Goal: Navigation & Orientation: Find specific page/section

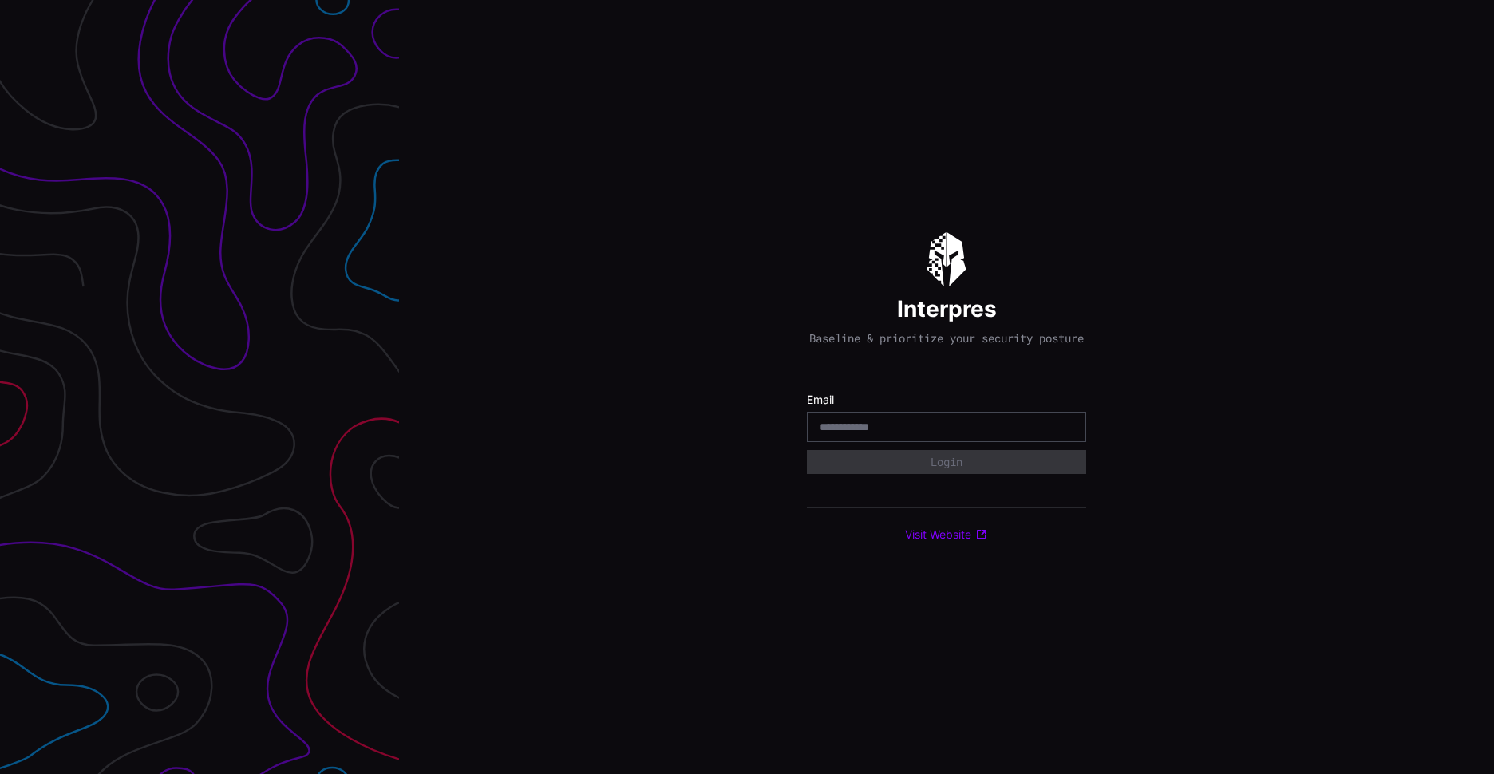
click at [906, 423] on div at bounding box center [946, 427] width 279 height 30
click at [889, 429] on input "email" at bounding box center [946, 427] width 254 height 14
type input "**********"
click at [957, 472] on button "Login" at bounding box center [946, 462] width 279 height 24
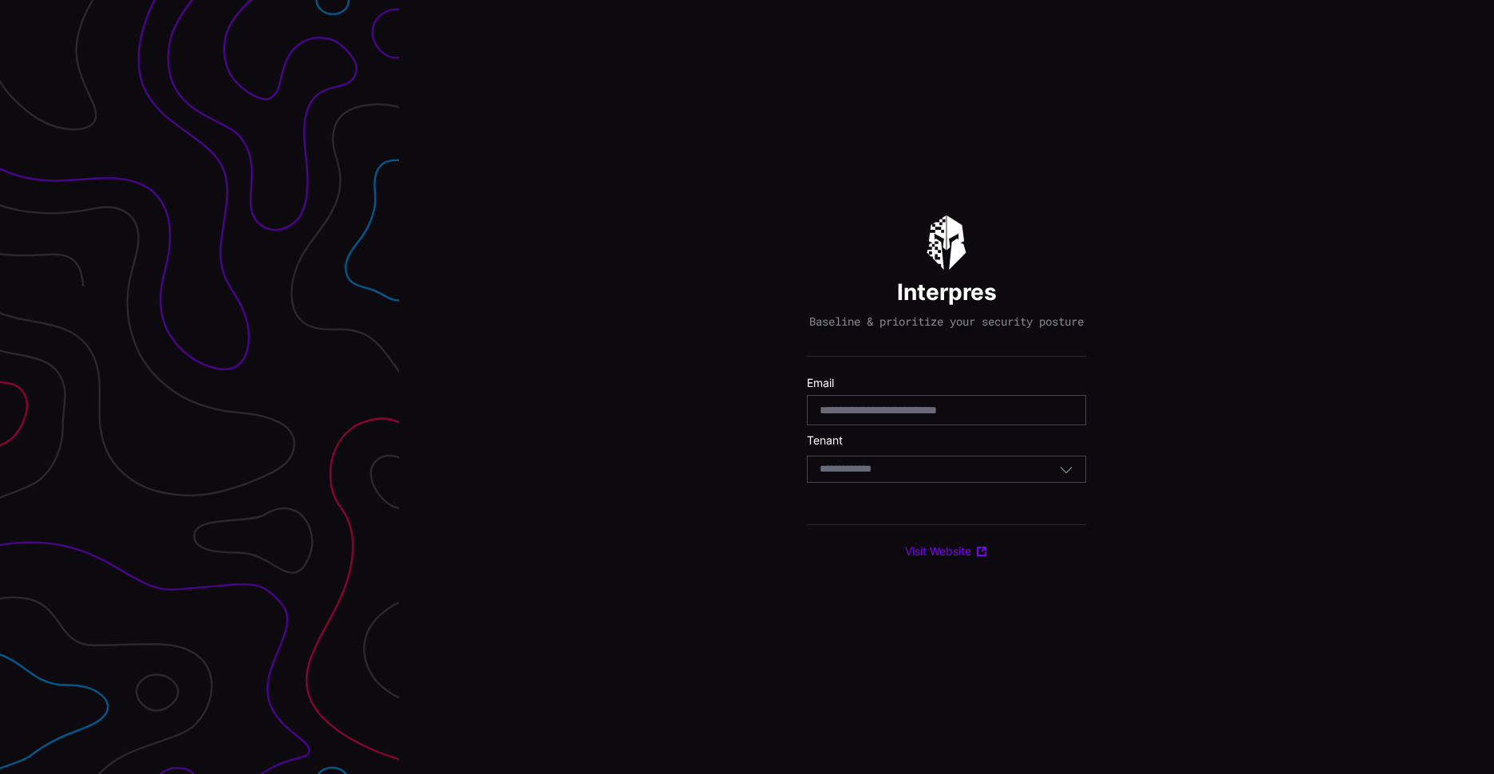
click at [902, 476] on div "Select Tenant" at bounding box center [938, 469] width 239 height 14
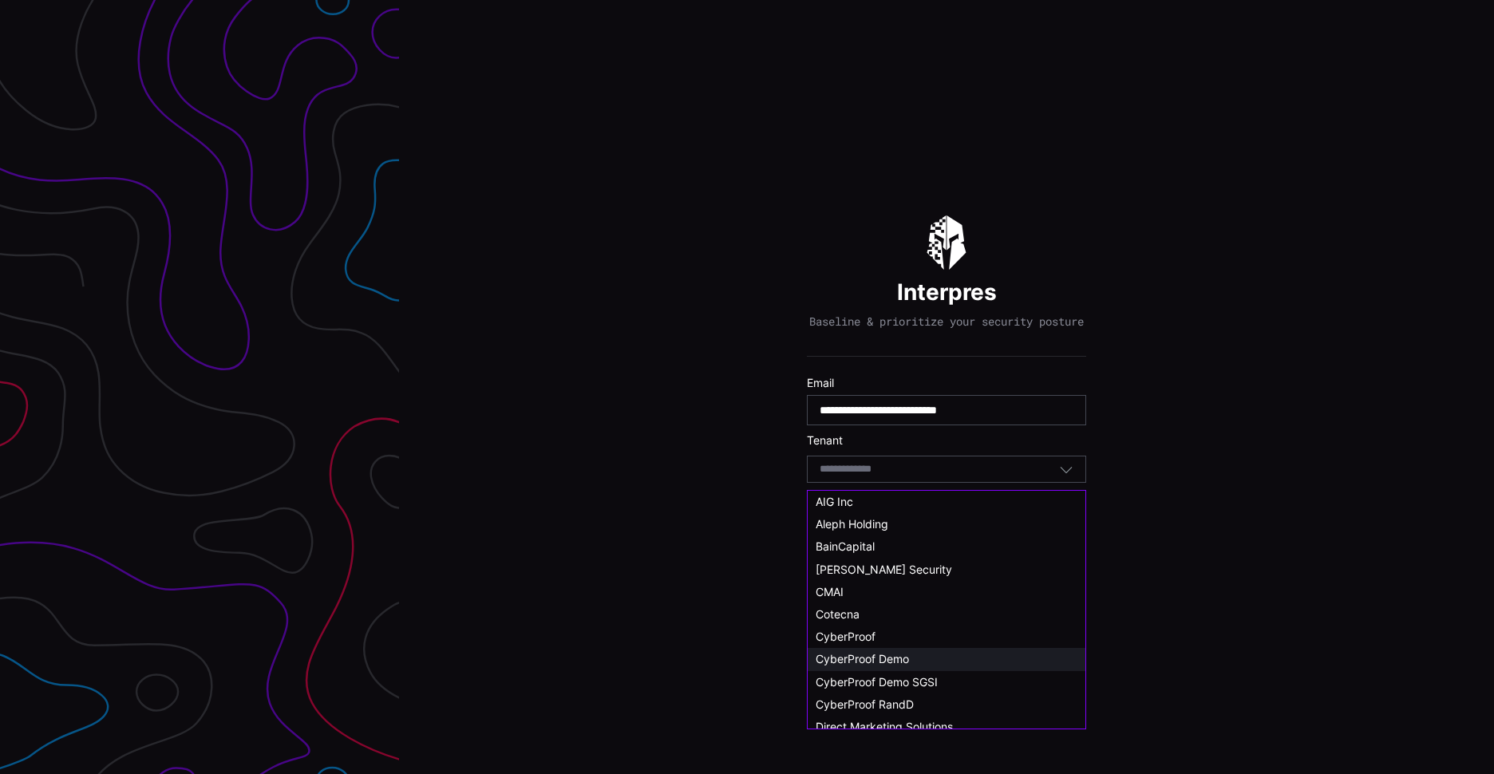
click at [877, 662] on span "CyberProof Demo" at bounding box center [861, 659] width 93 height 14
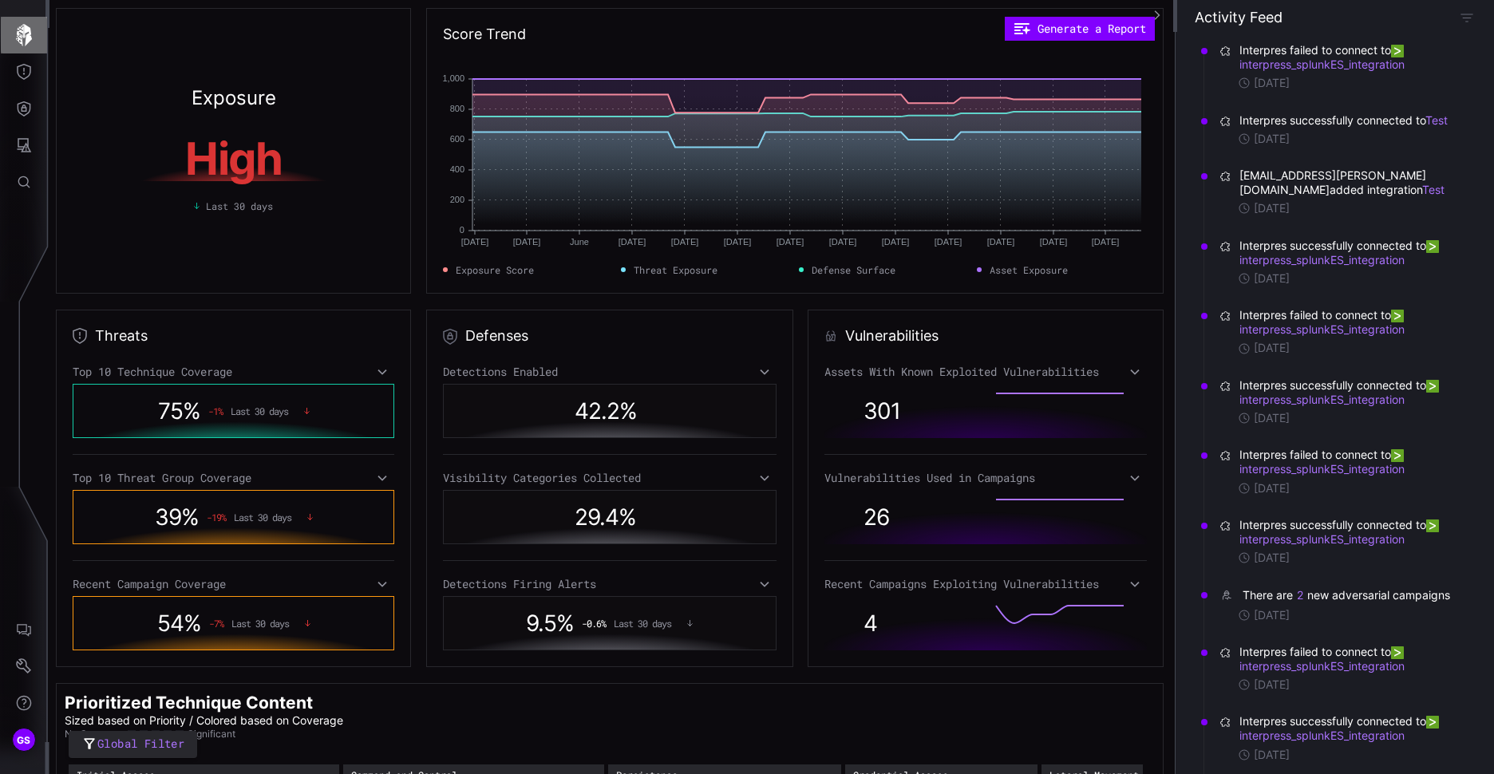
click at [21, 30] on icon "button" at bounding box center [24, 35] width 16 height 22
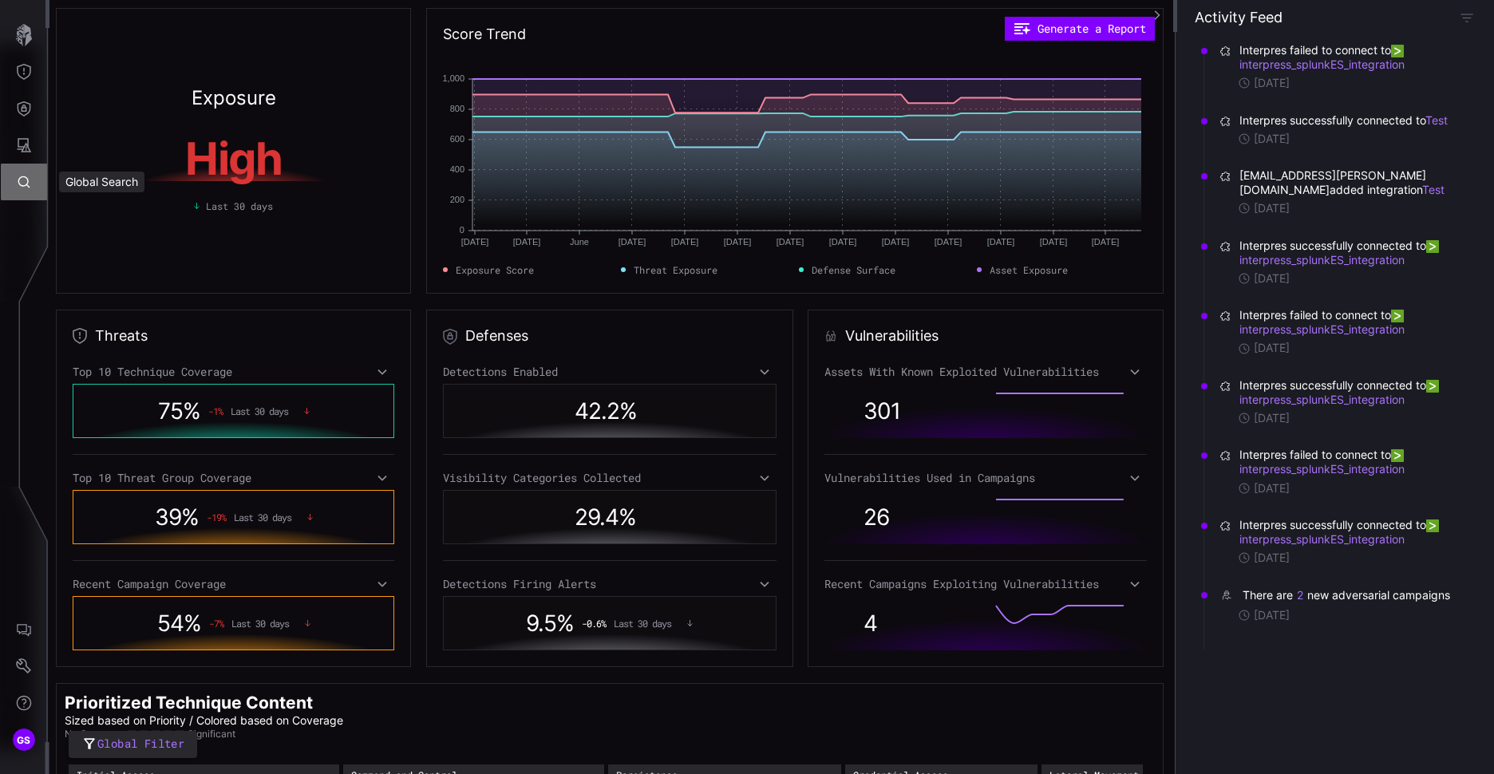
click at [22, 187] on icon "Global Search" at bounding box center [24, 182] width 16 height 16
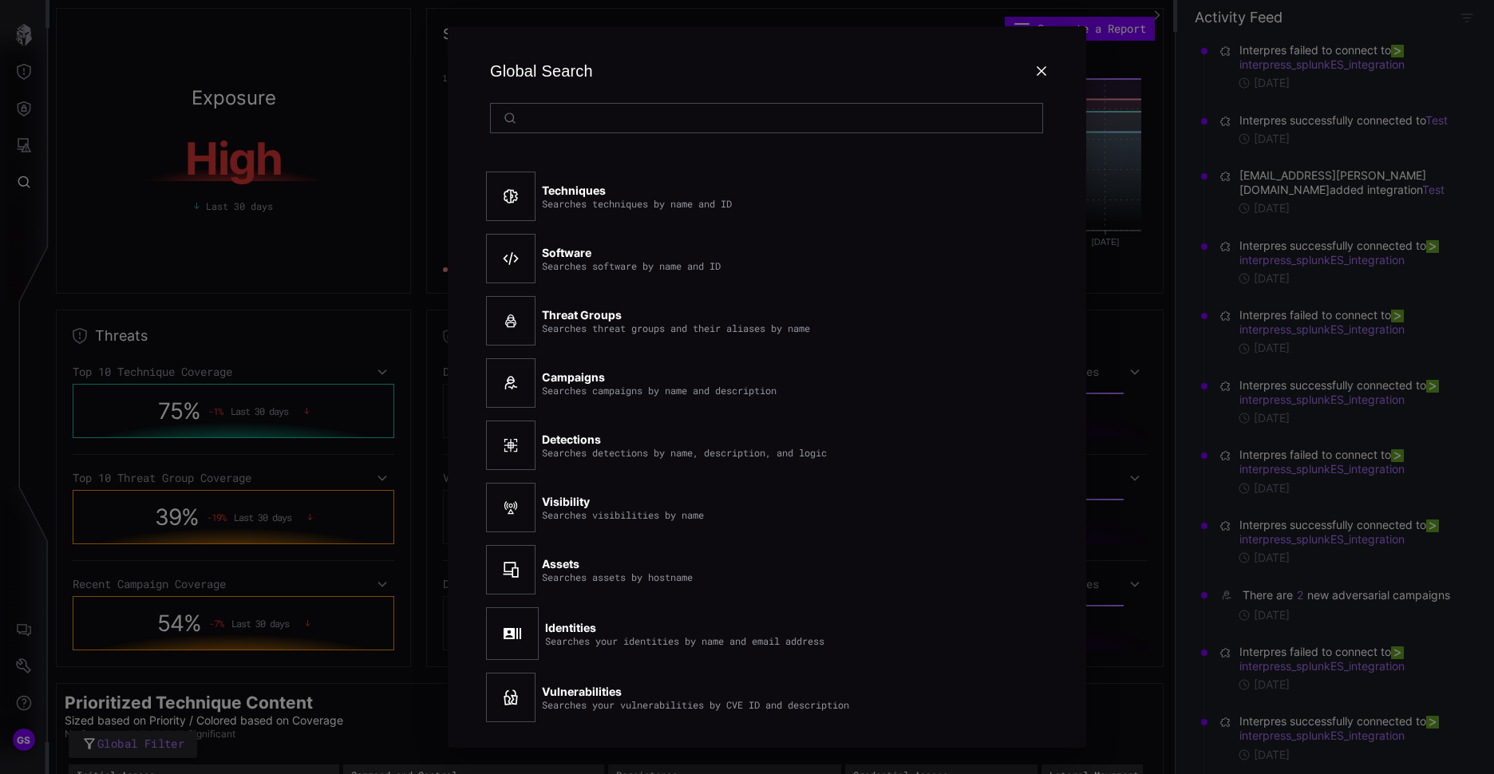
click at [1040, 72] on icon at bounding box center [1041, 71] width 10 height 10
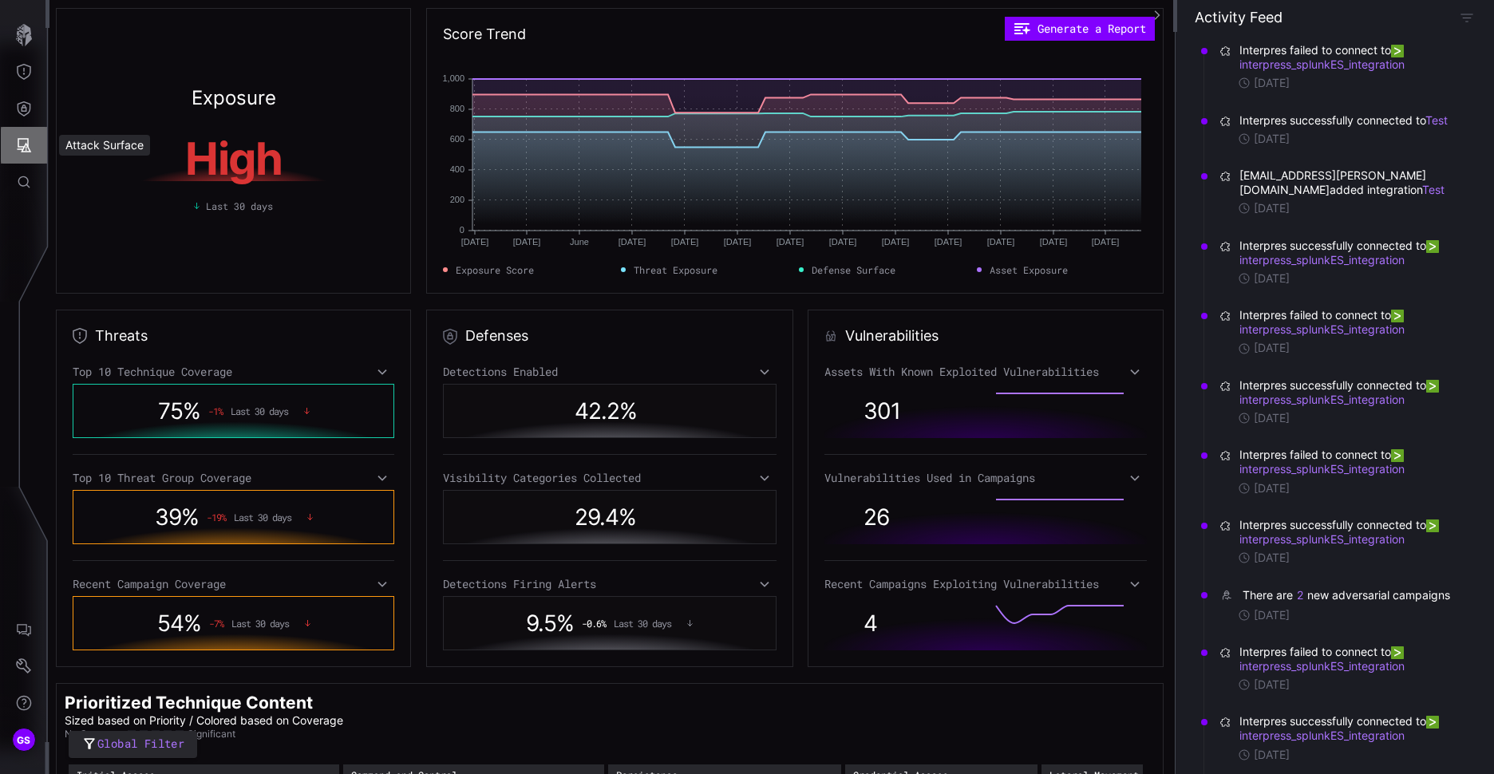
click at [22, 151] on icon "Attack Surface" at bounding box center [25, 145] width 14 height 14
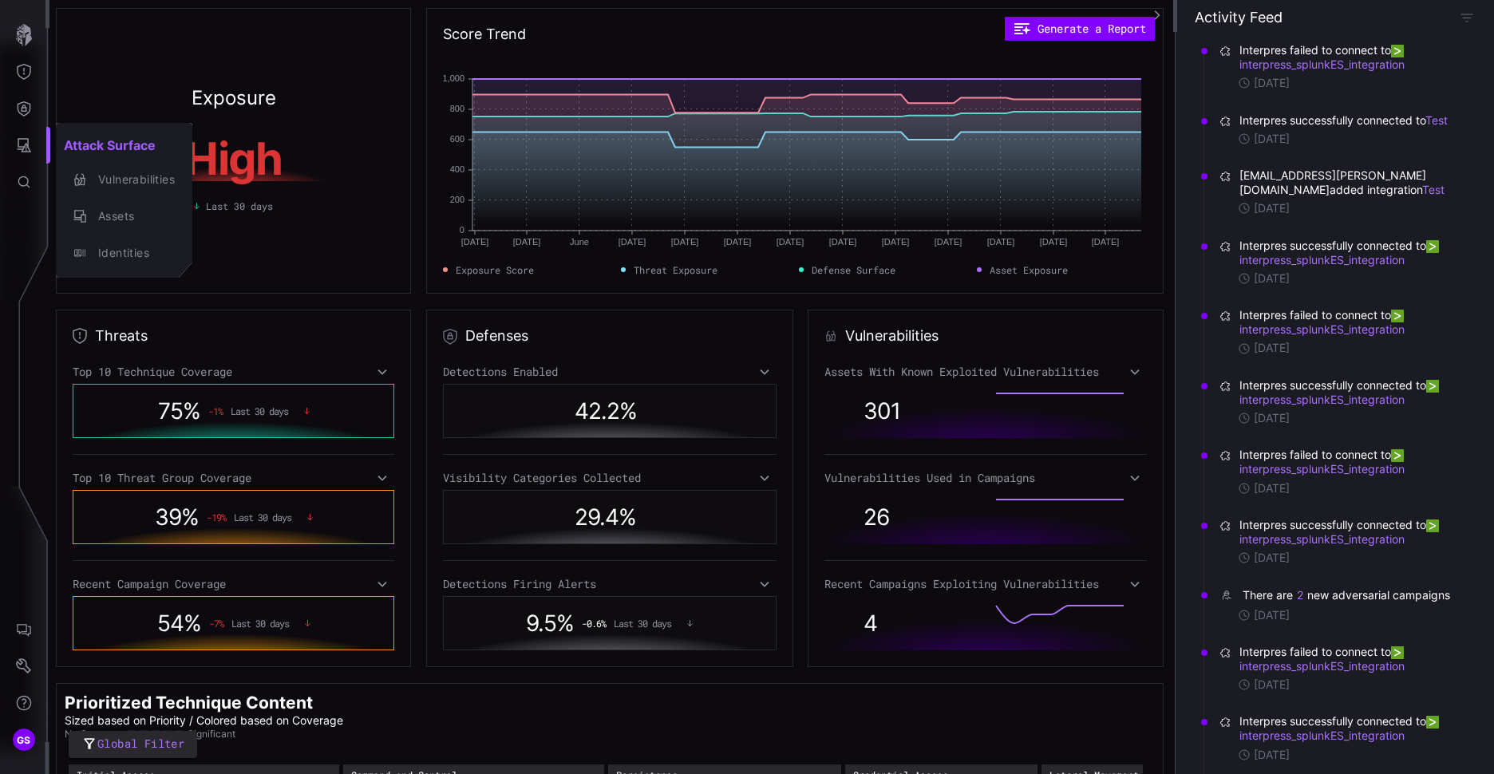
click at [20, 114] on div at bounding box center [747, 387] width 1494 height 774
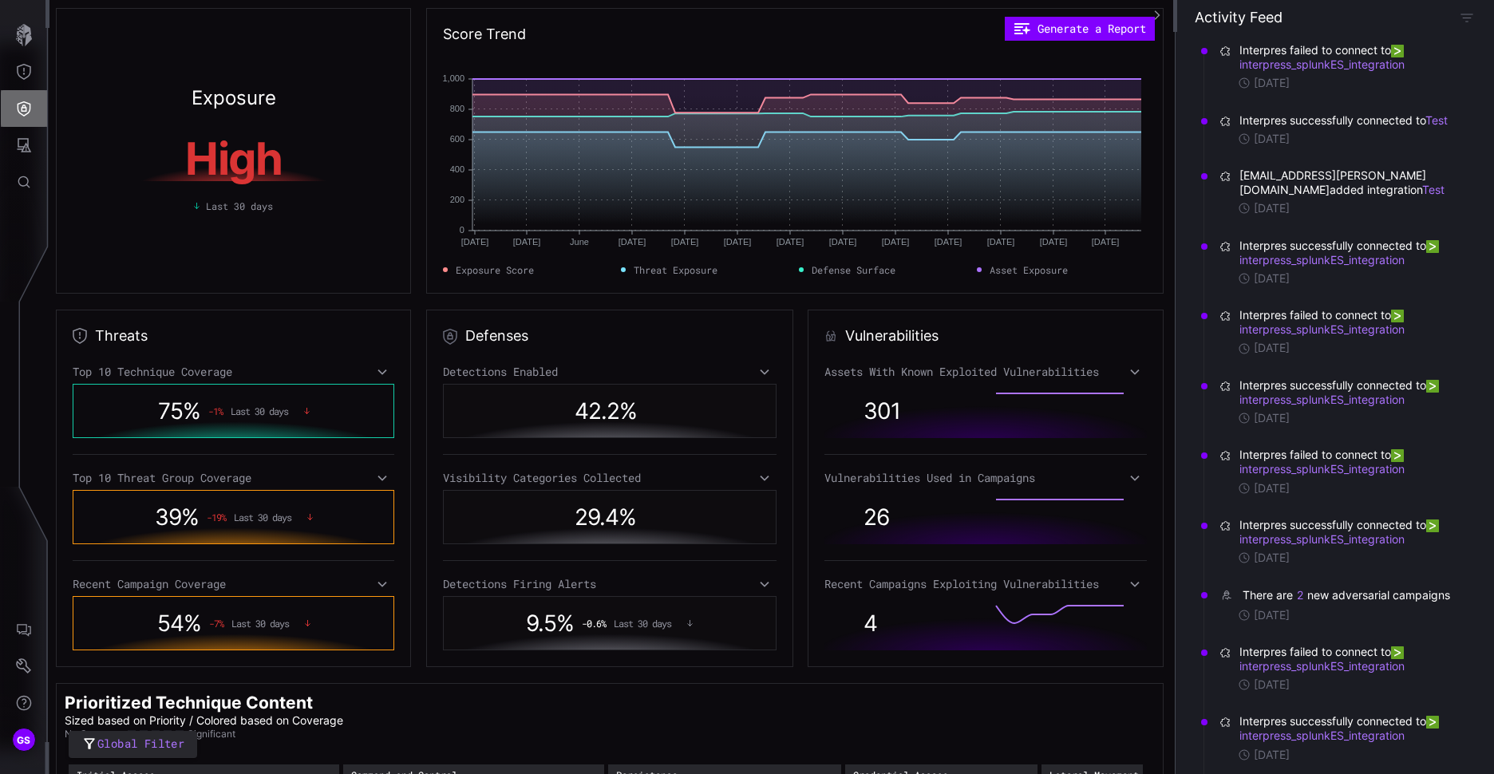
click at [26, 101] on icon "Defense Surface" at bounding box center [24, 109] width 16 height 16
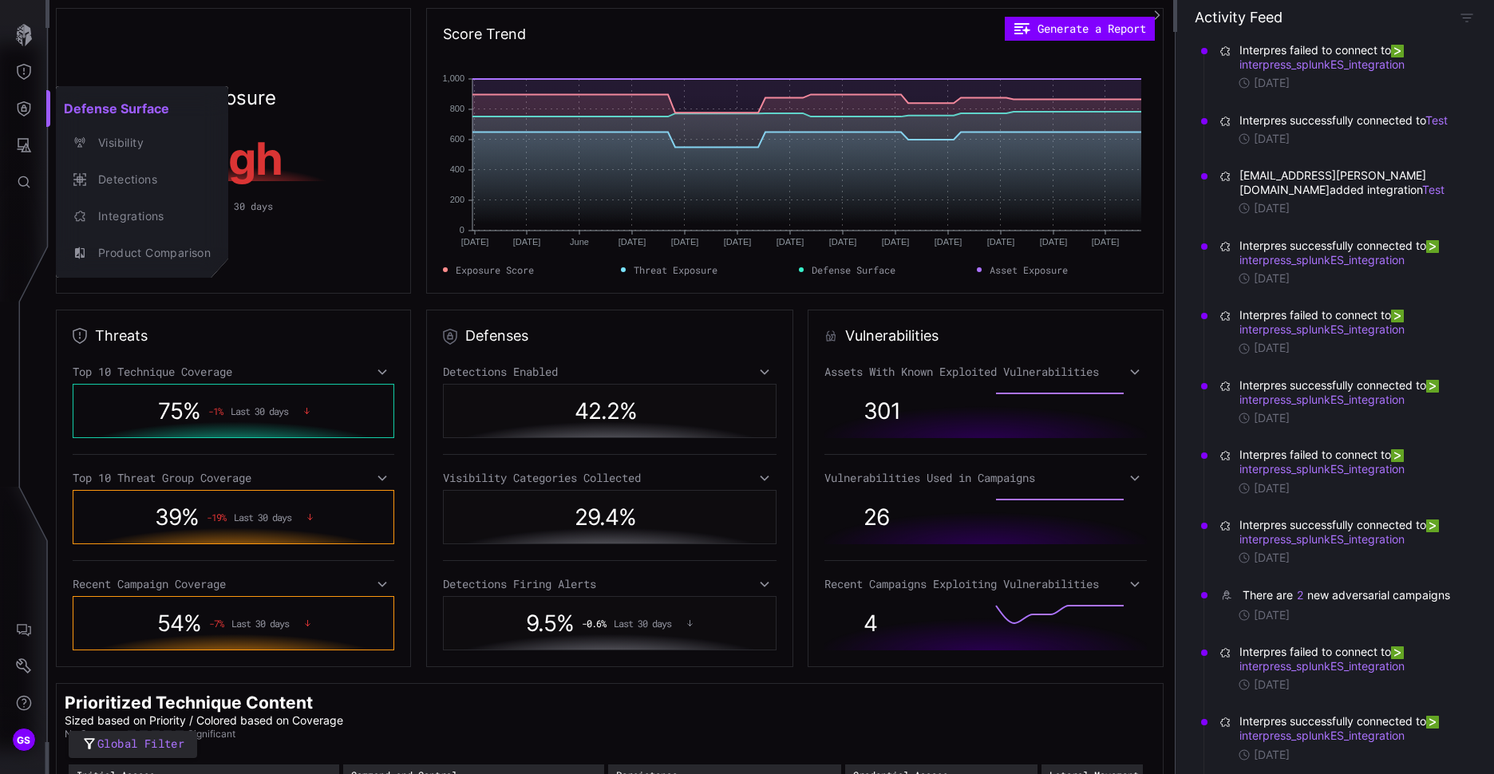
click at [18, 67] on div at bounding box center [747, 387] width 1494 height 774
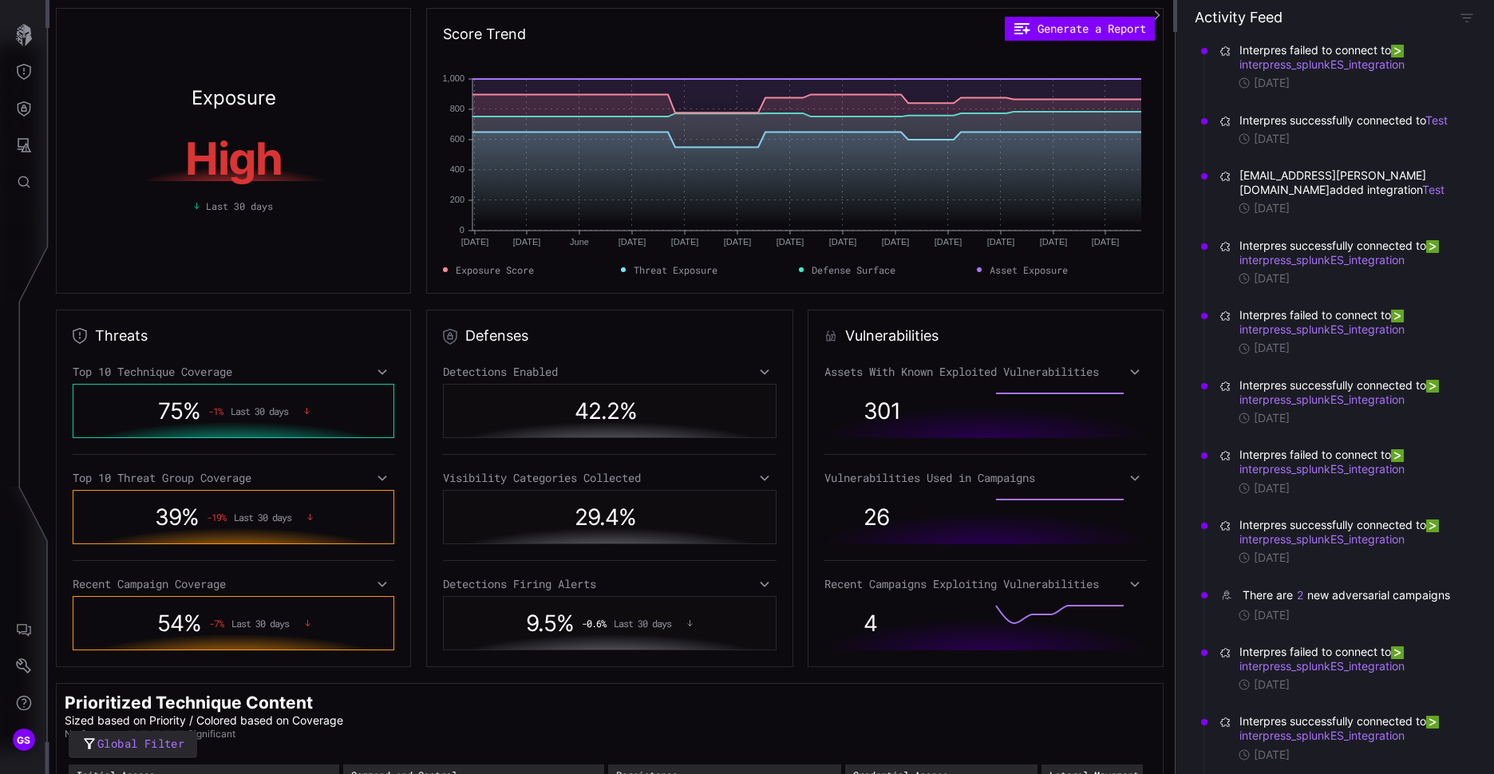
click at [30, 72] on icon "Threat Exposure" at bounding box center [24, 72] width 16 height 16
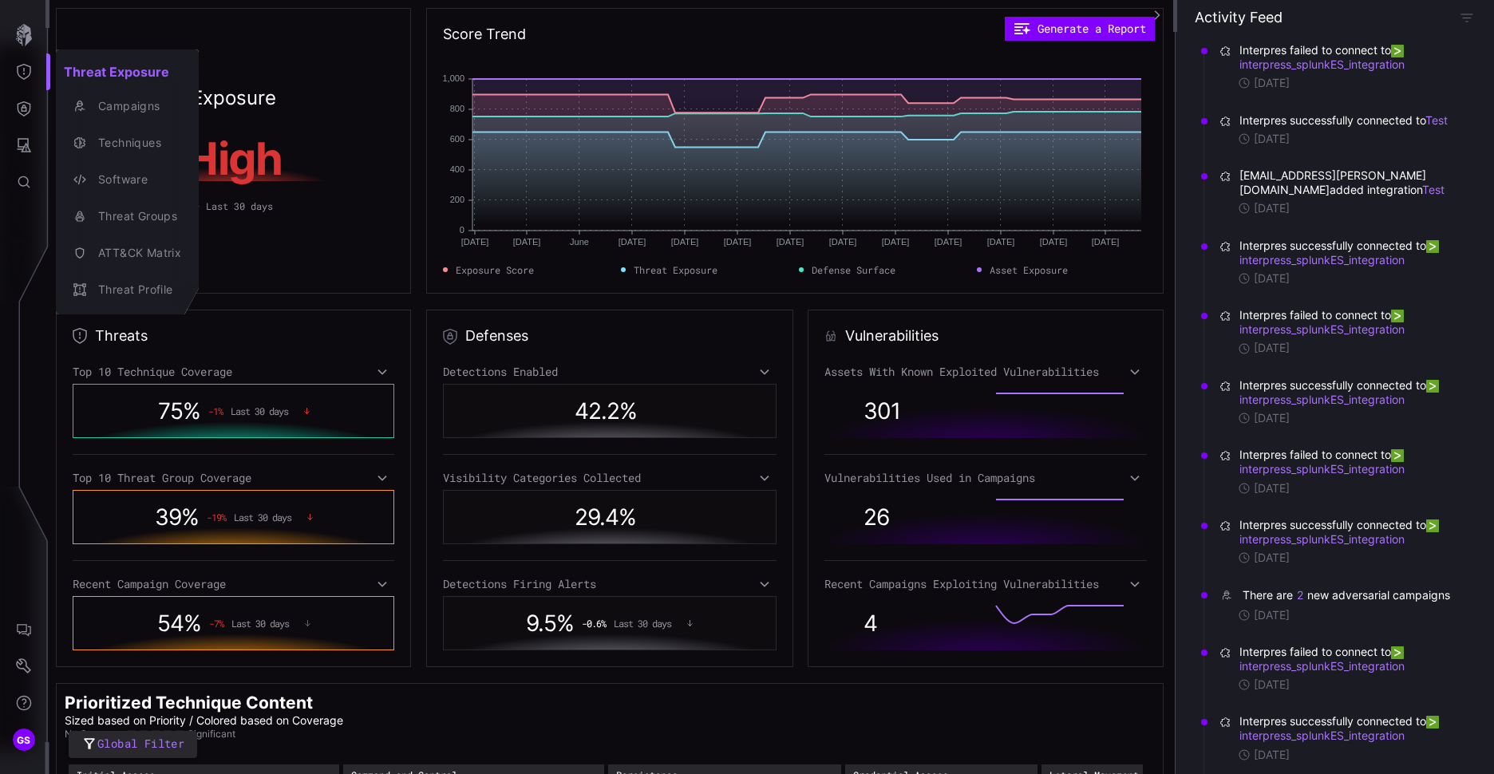
click at [231, 55] on div at bounding box center [747, 387] width 1494 height 774
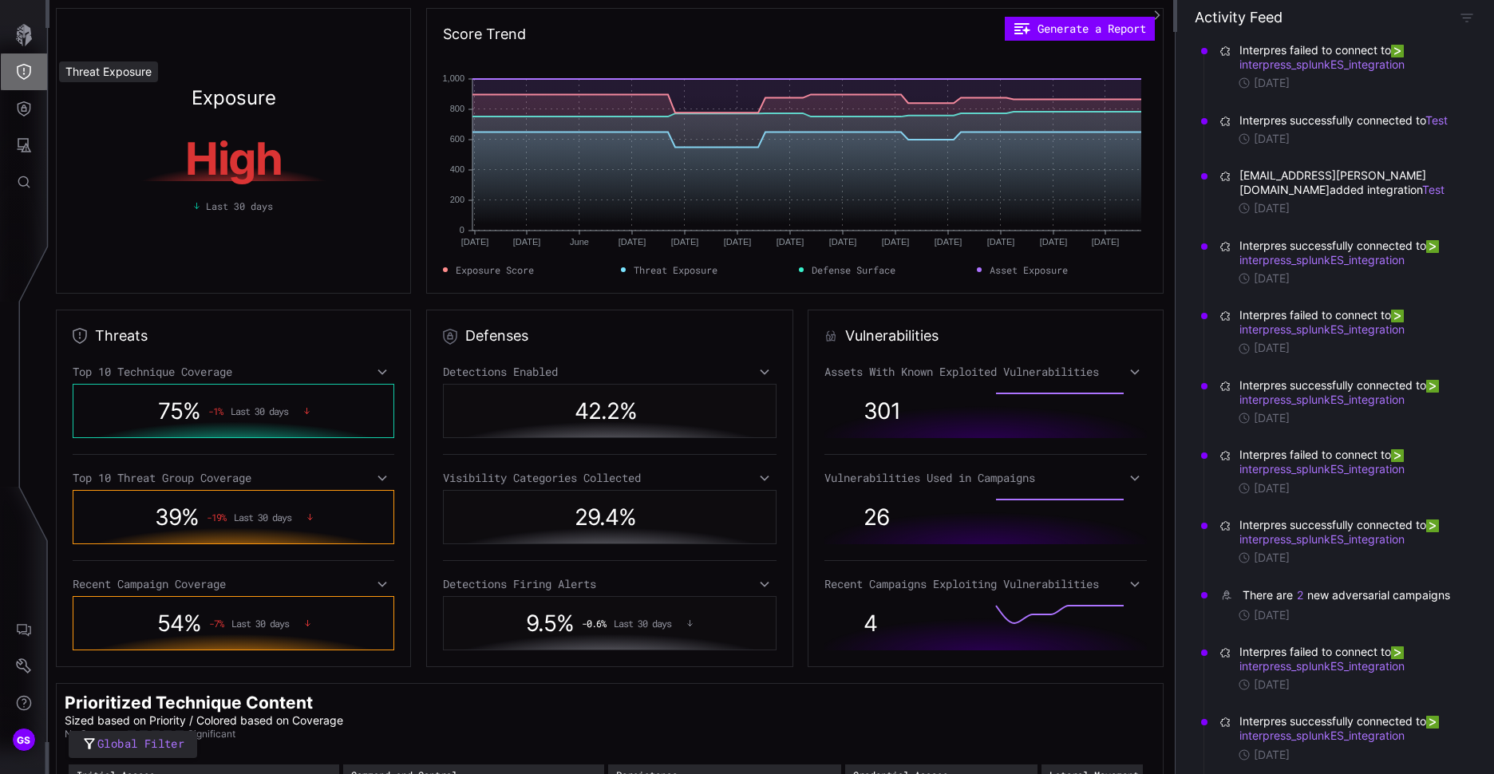
click at [30, 74] on icon "Threat Exposure" at bounding box center [24, 72] width 16 height 16
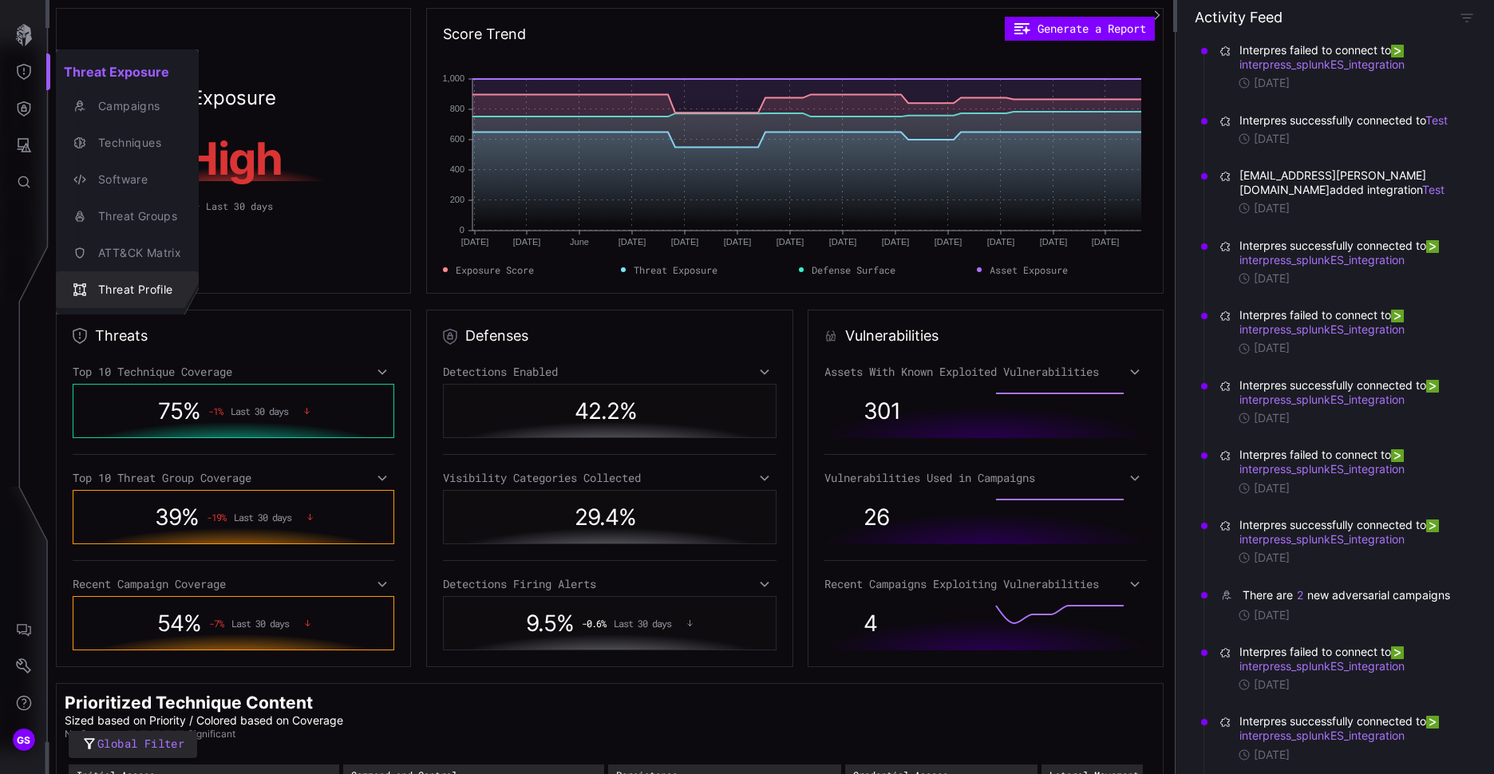
click at [124, 286] on div "Threat Profile" at bounding box center [135, 290] width 91 height 20
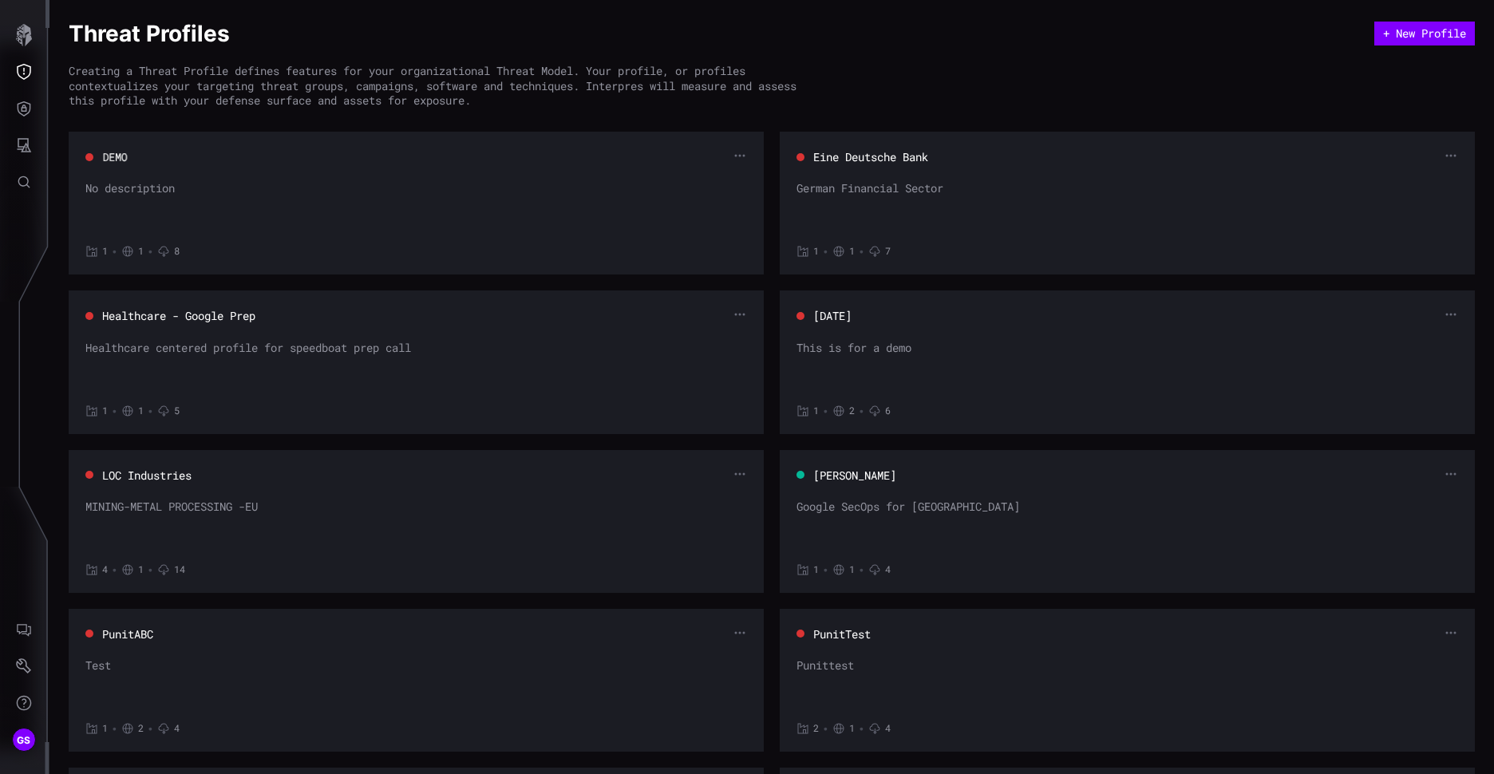
click at [120, 158] on button "DEMO" at bounding box center [115, 156] width 26 height 15
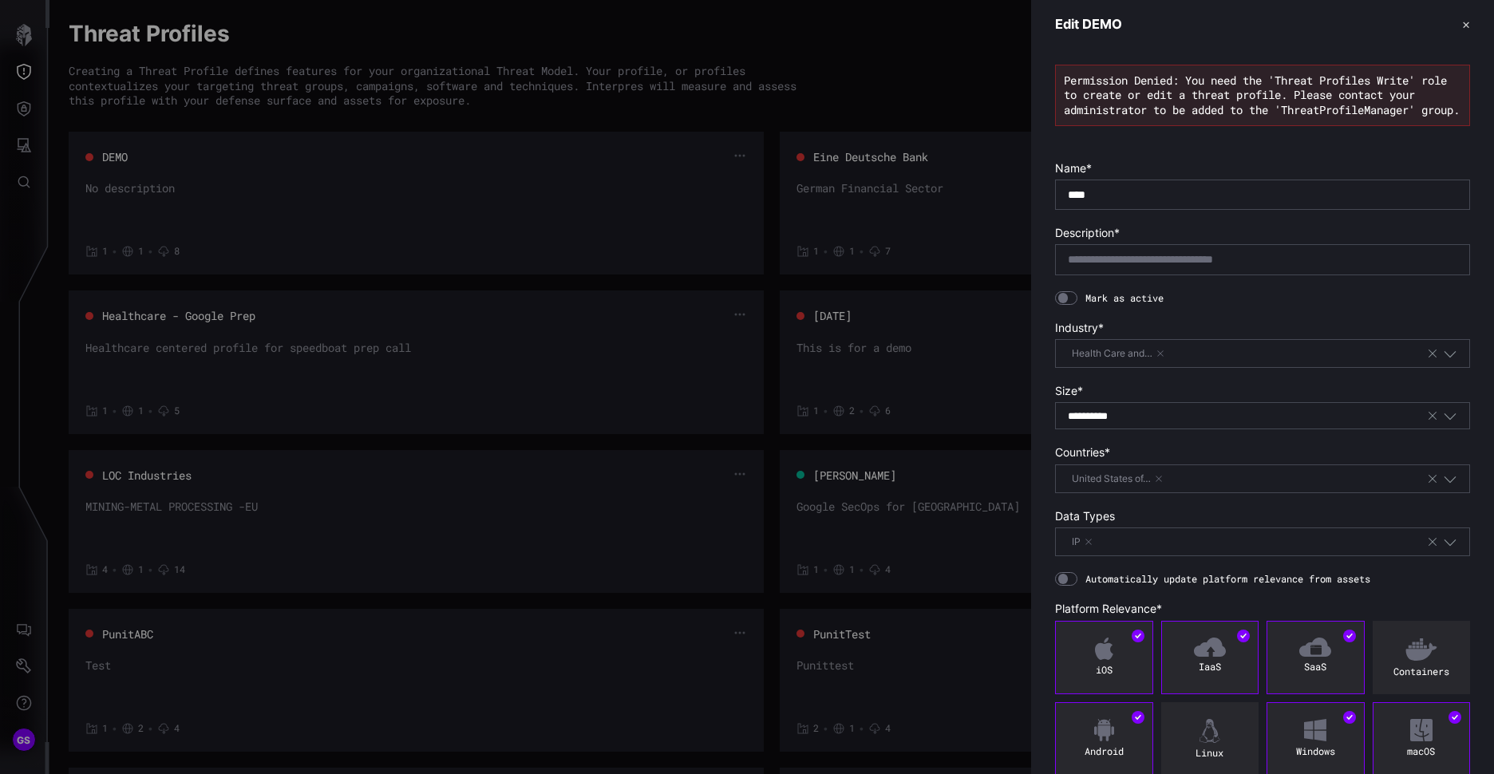
click at [1462, 25] on button "✕" at bounding box center [1466, 24] width 8 height 17
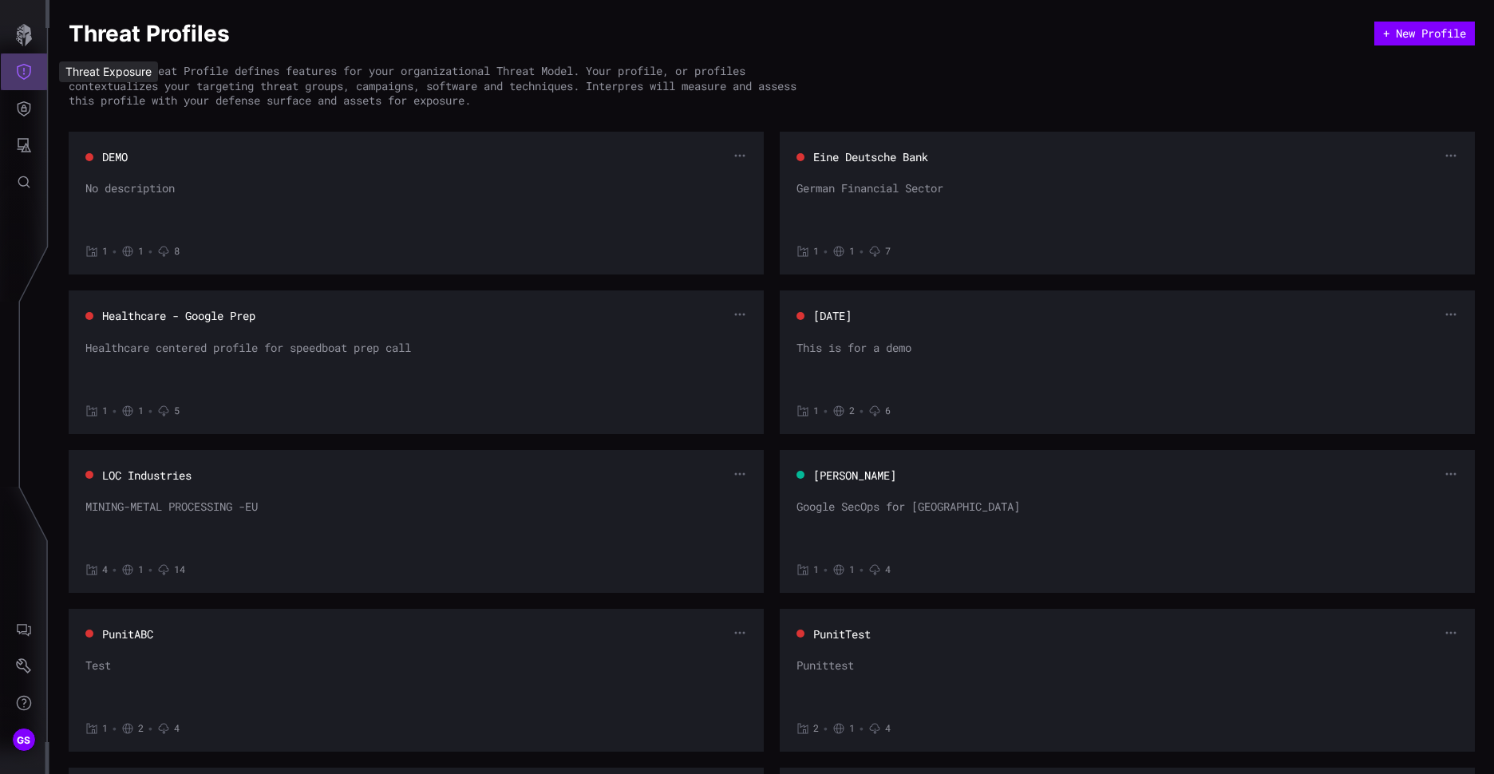
click at [33, 70] on button "Threat Exposure" at bounding box center [24, 71] width 46 height 37
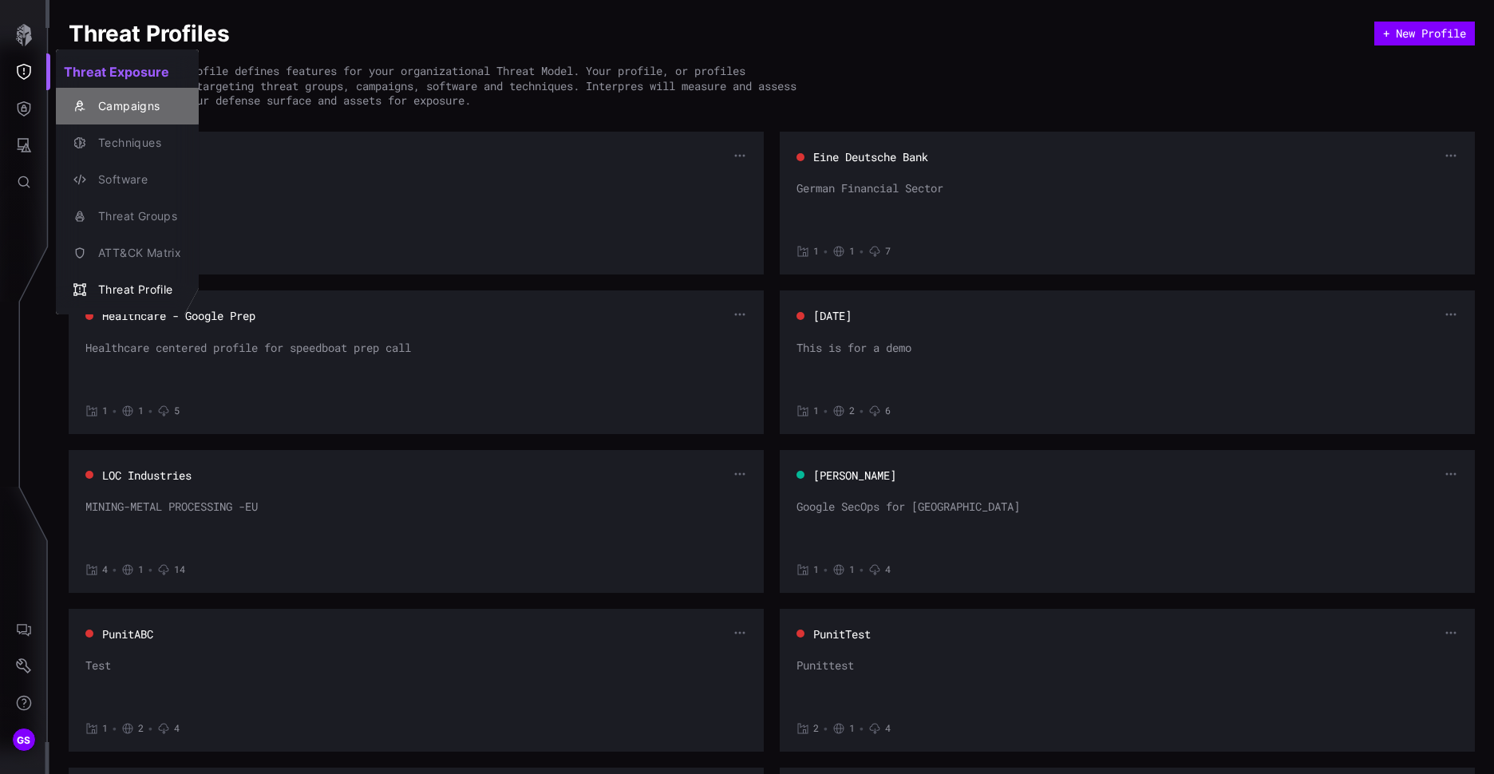
click at [119, 113] on div "Campaigns" at bounding box center [135, 107] width 91 height 20
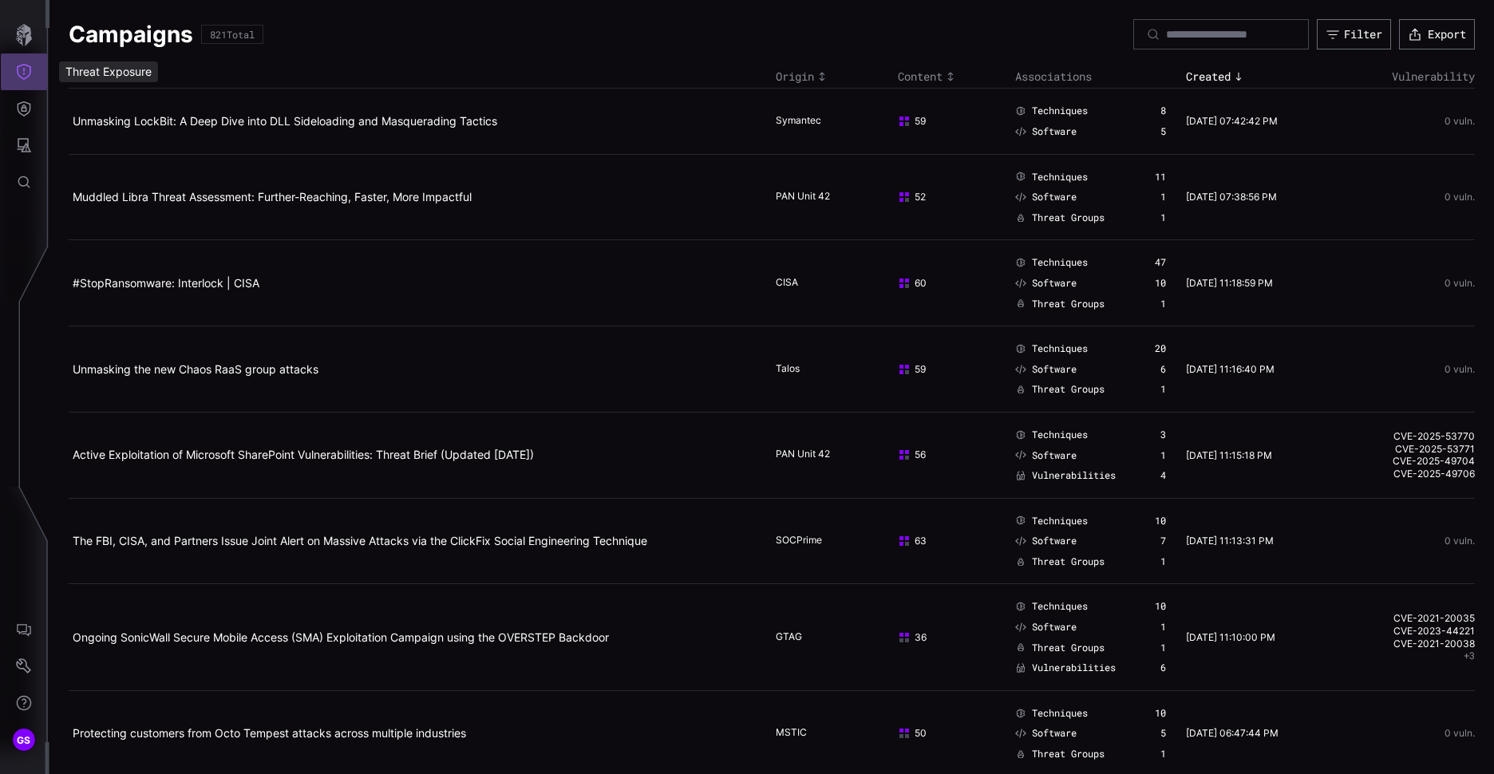
click at [29, 76] on icon "Threat Exposure" at bounding box center [24, 72] width 14 height 16
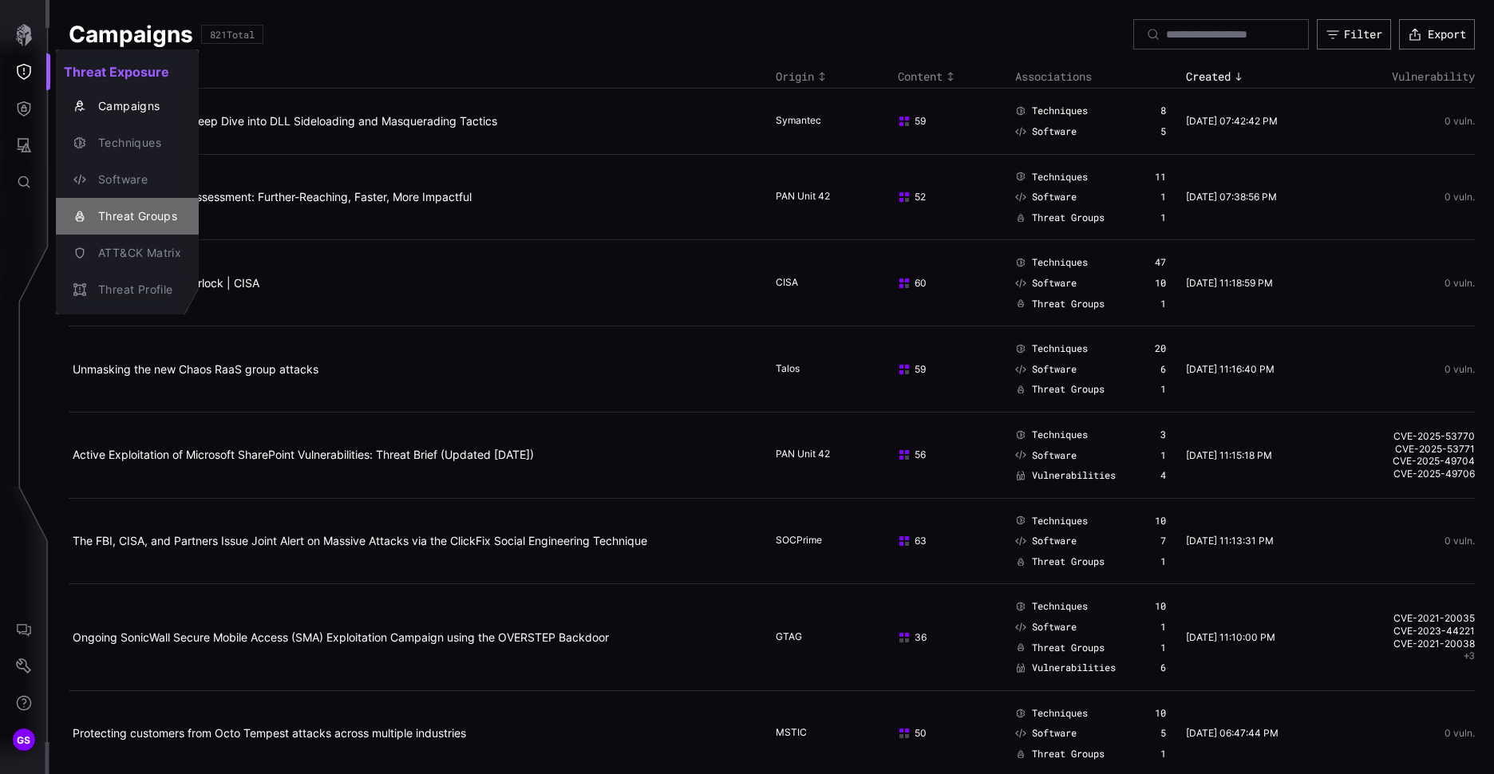
click at [144, 218] on div "Threat Groups" at bounding box center [135, 217] width 91 height 20
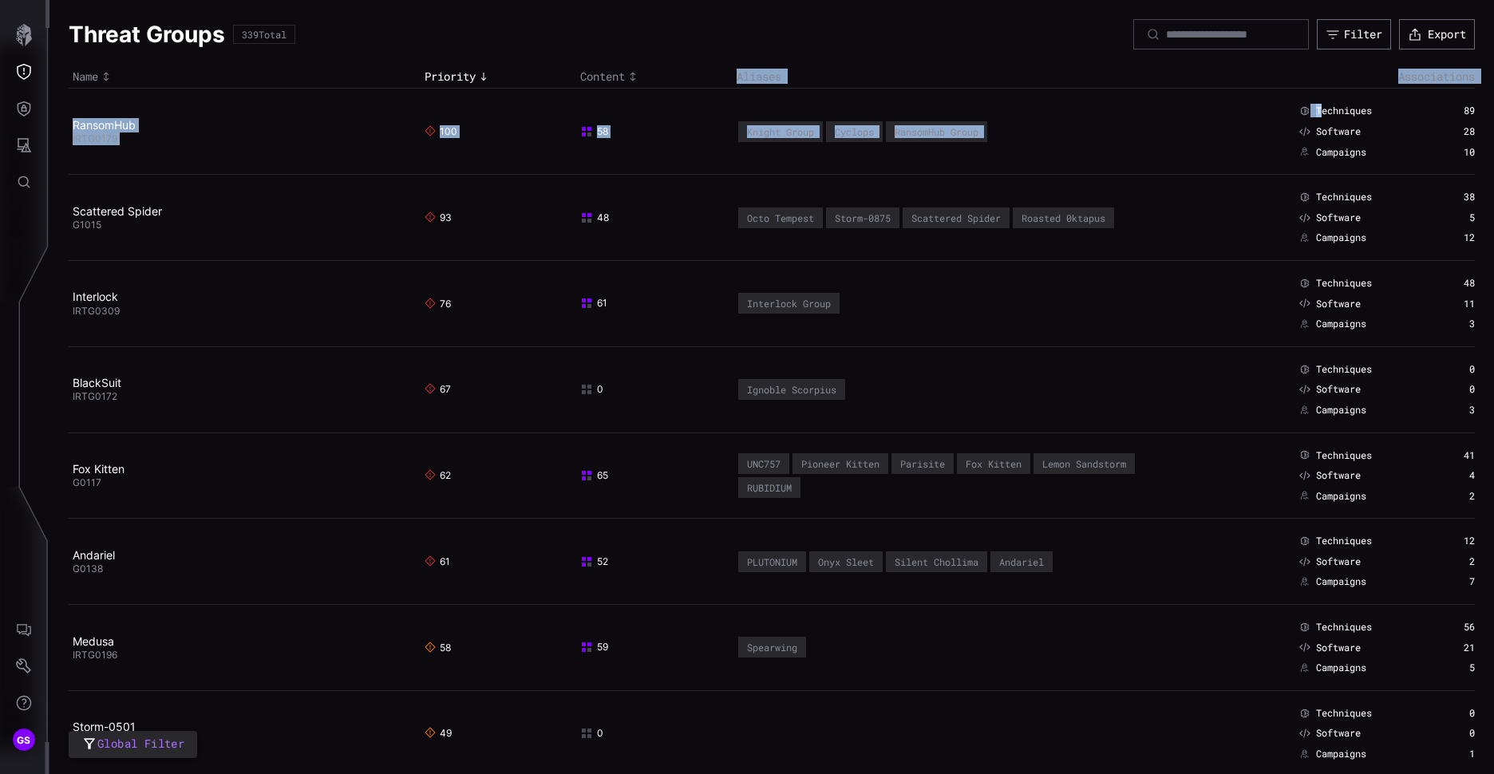
drag, startPoint x: 1311, startPoint y: 109, endPoint x: 1474, endPoint y: 412, distance: 343.8
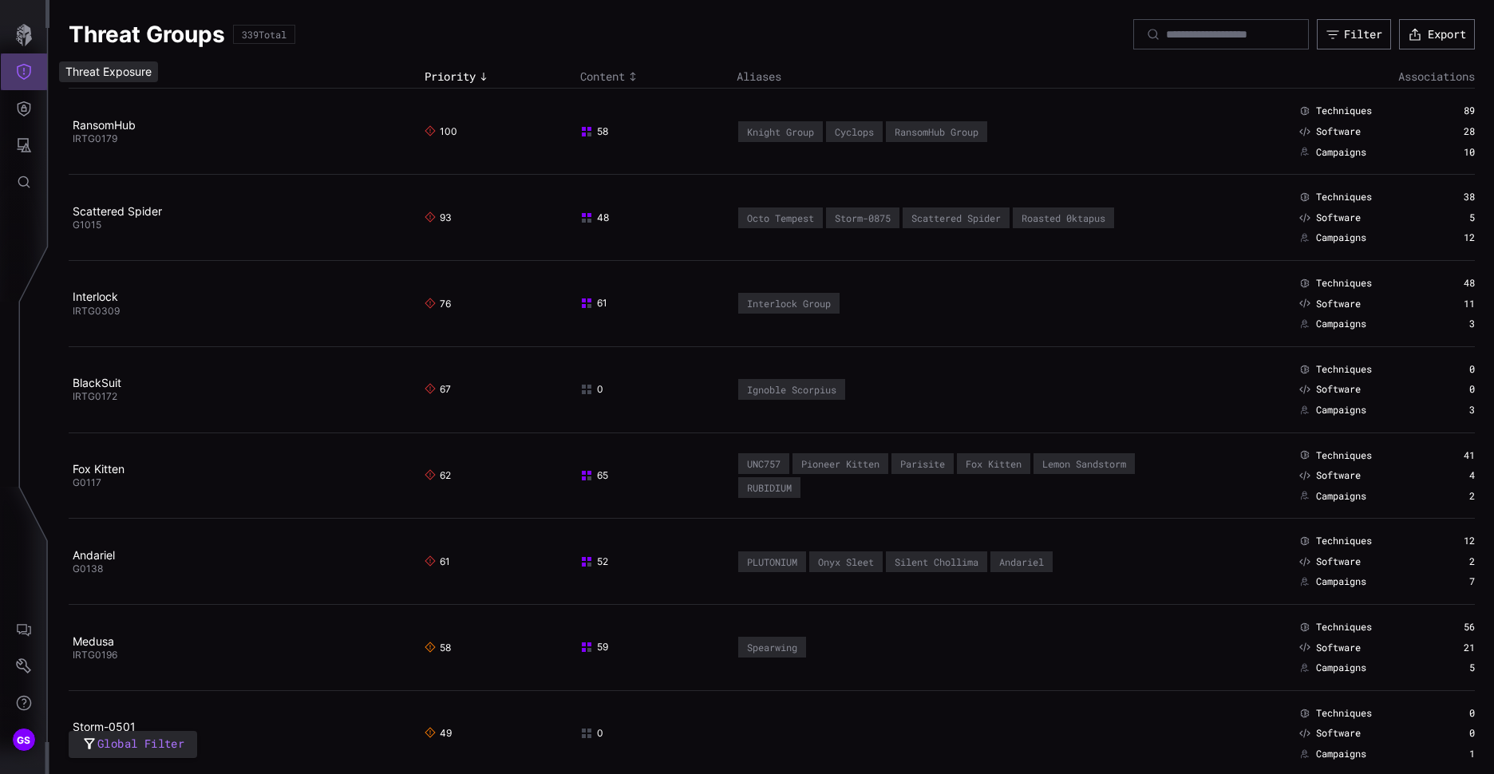
click at [25, 64] on icon "Threat Exposure" at bounding box center [24, 72] width 16 height 16
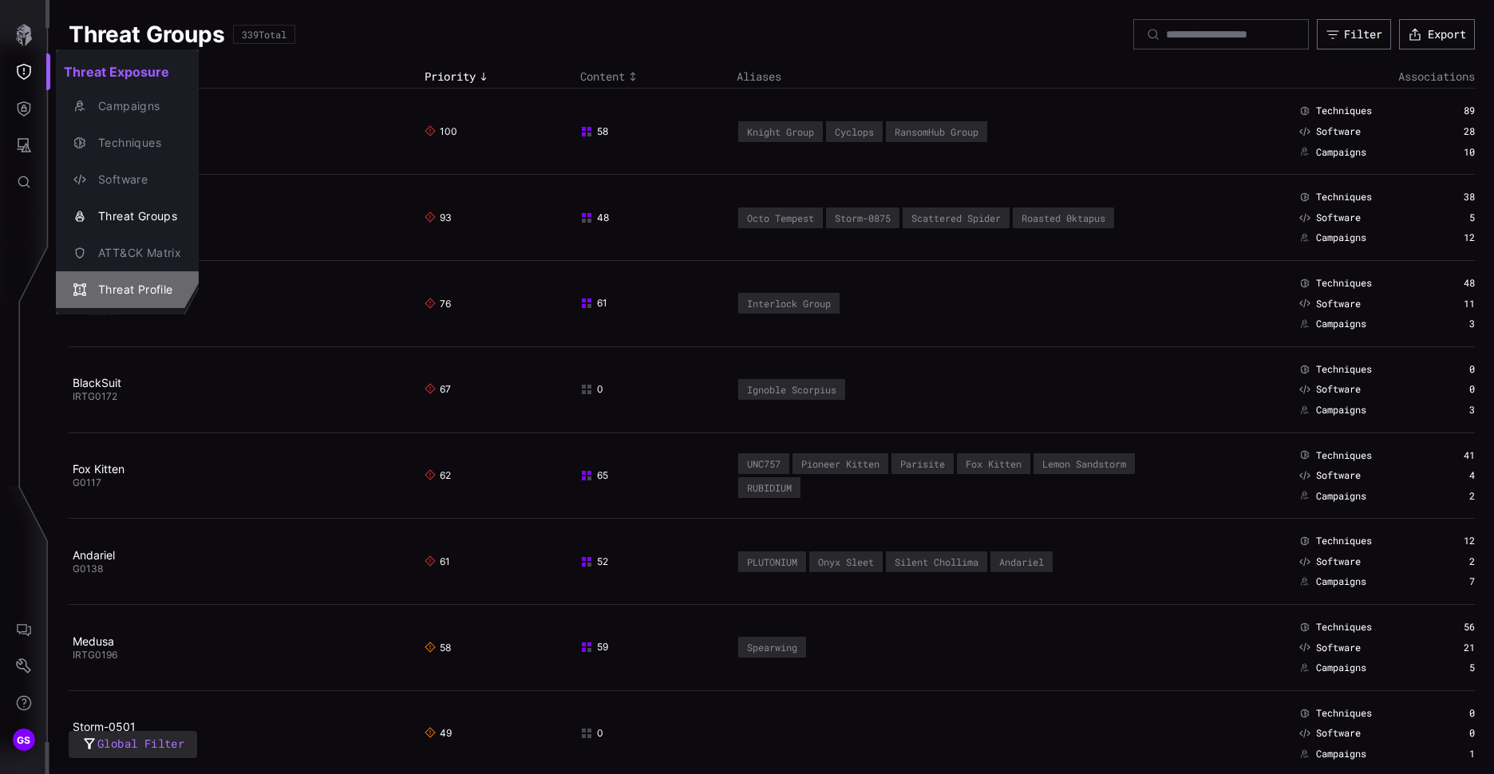
click at [134, 287] on div "Threat Profile" at bounding box center [135, 290] width 91 height 20
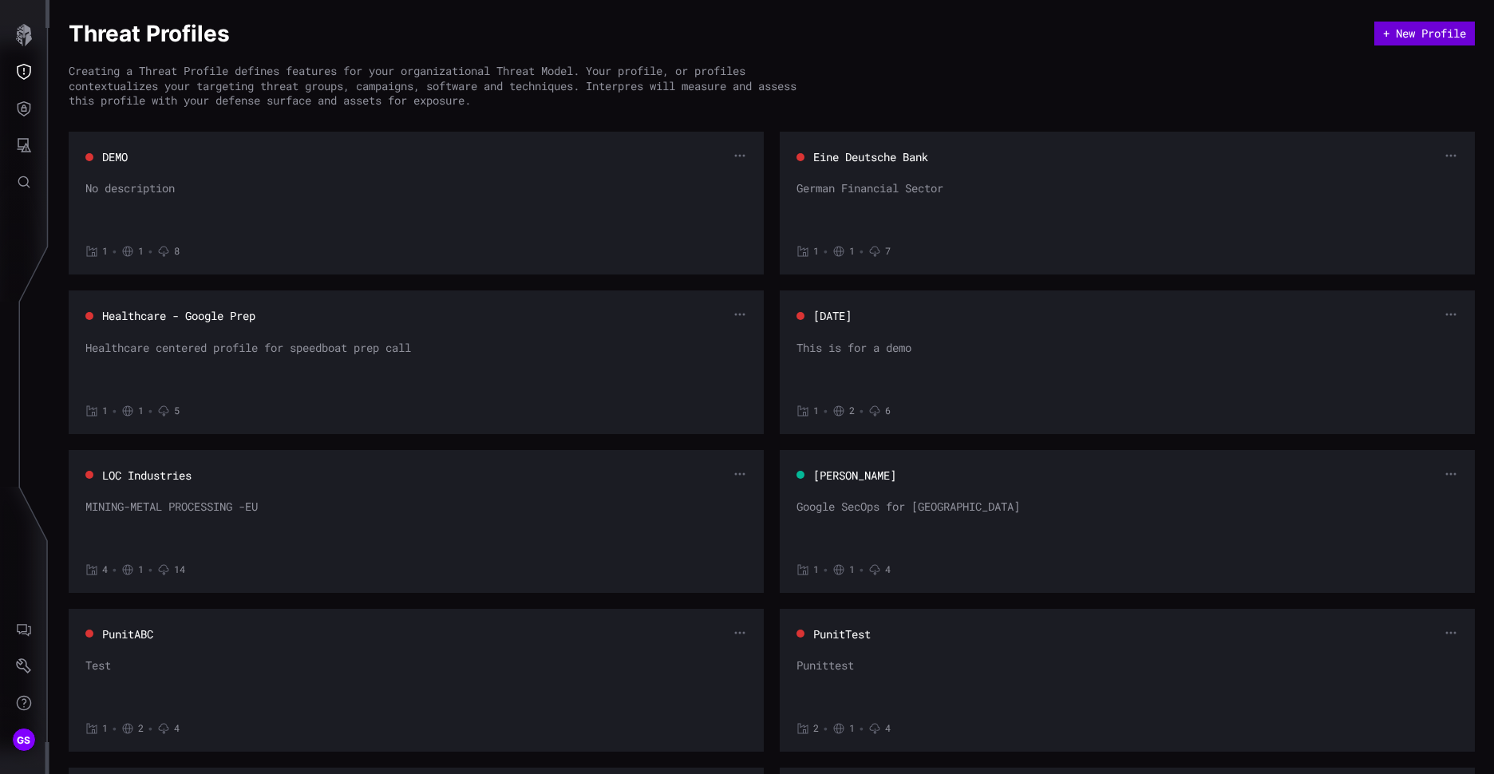
click at [1425, 35] on button "+ New Profile" at bounding box center [1424, 34] width 101 height 24
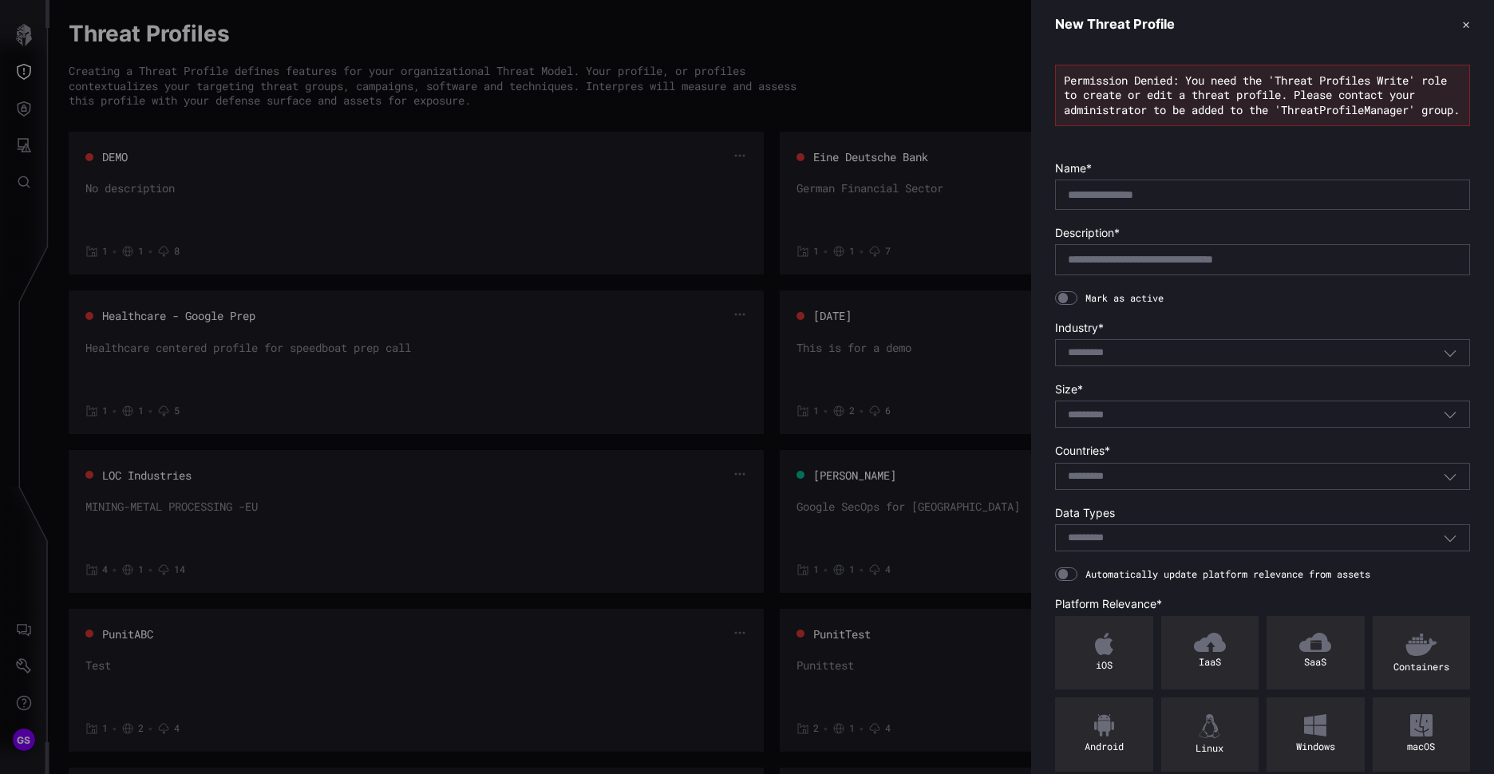
click at [1462, 22] on button "✕" at bounding box center [1466, 24] width 8 height 17
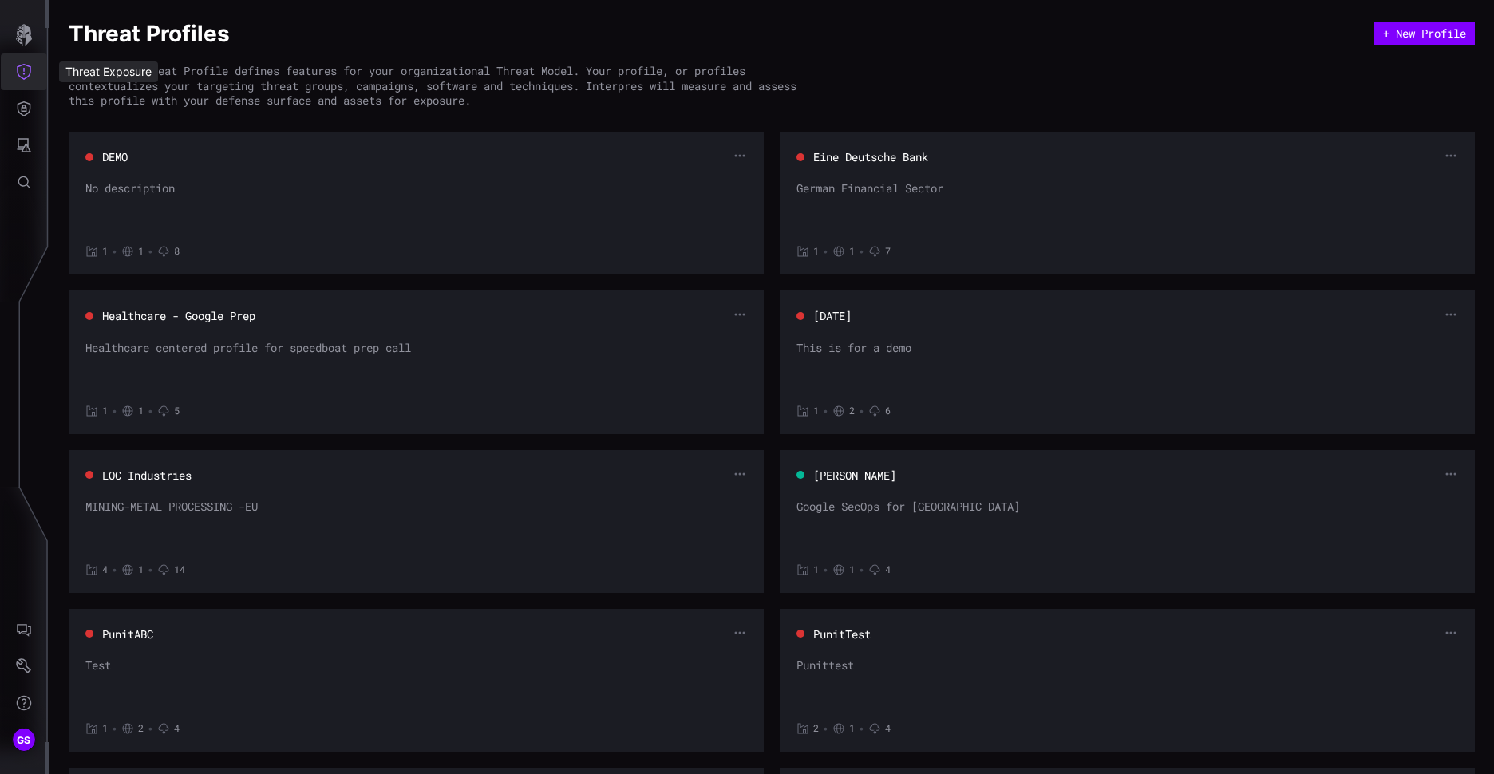
click at [30, 72] on icon "Threat Exposure" at bounding box center [24, 72] width 16 height 16
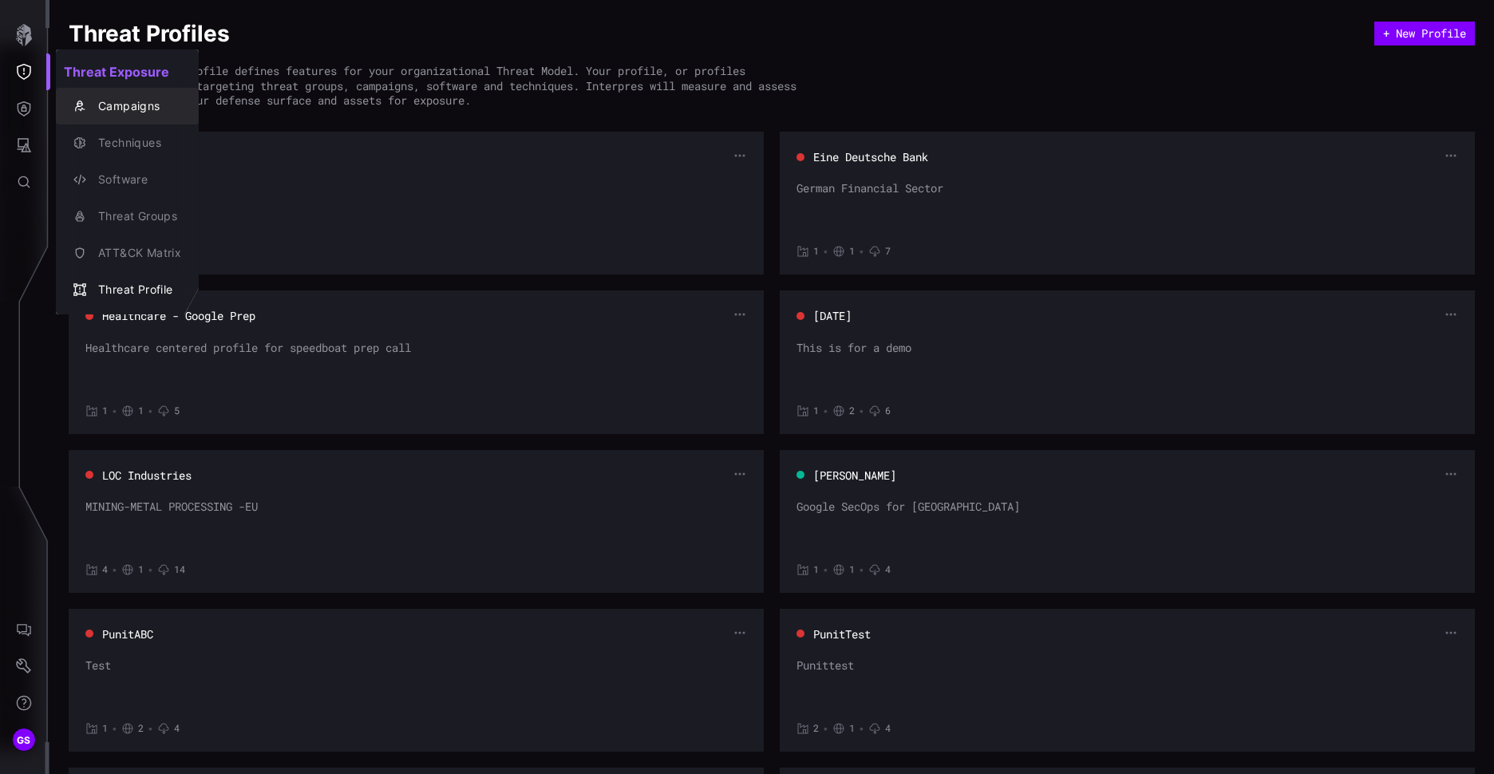
click at [136, 107] on div "Campaigns" at bounding box center [135, 107] width 91 height 20
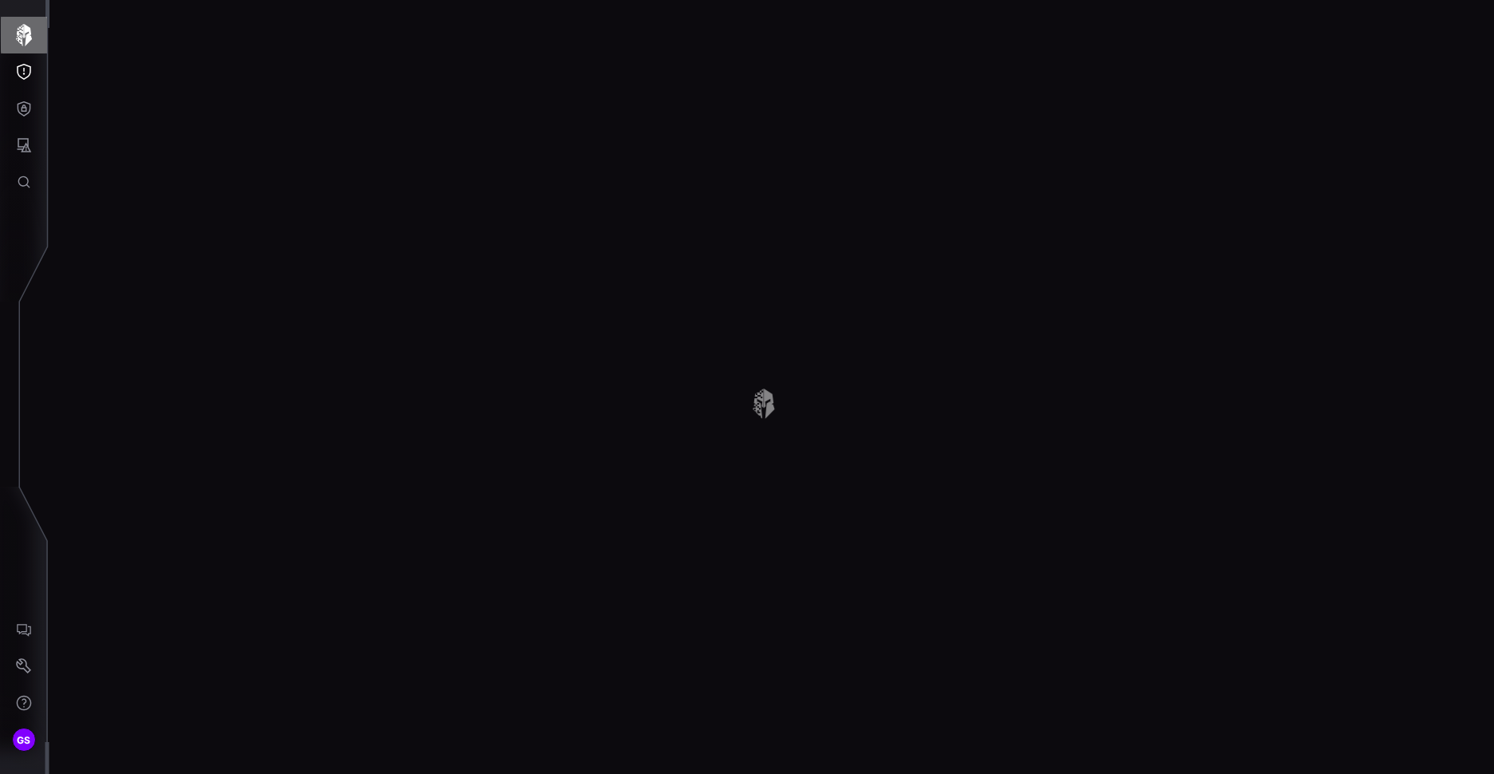
click at [24, 36] on icon "button" at bounding box center [24, 35] width 22 height 22
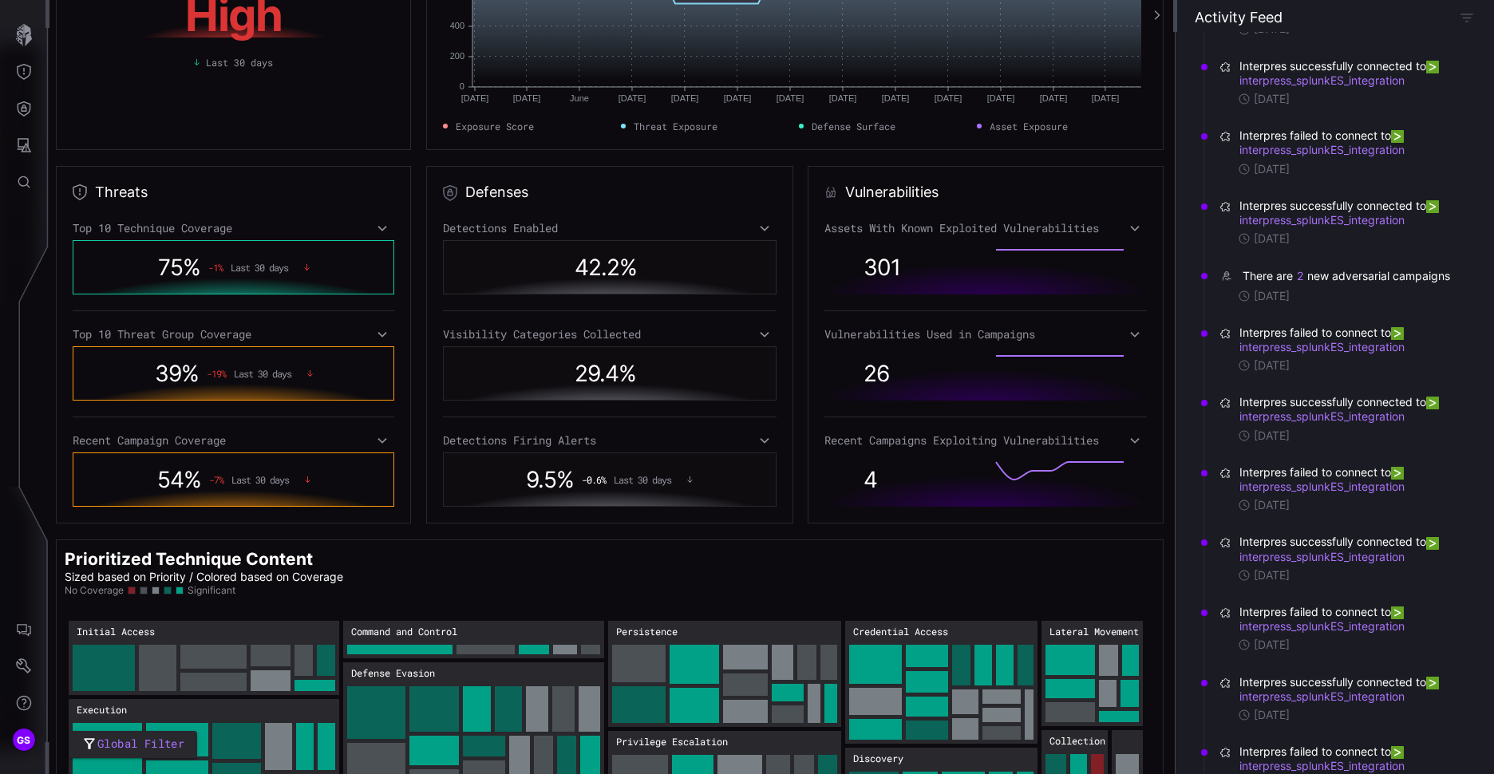
scroll to position [223, 0]
